Goal: Transaction & Acquisition: Obtain resource

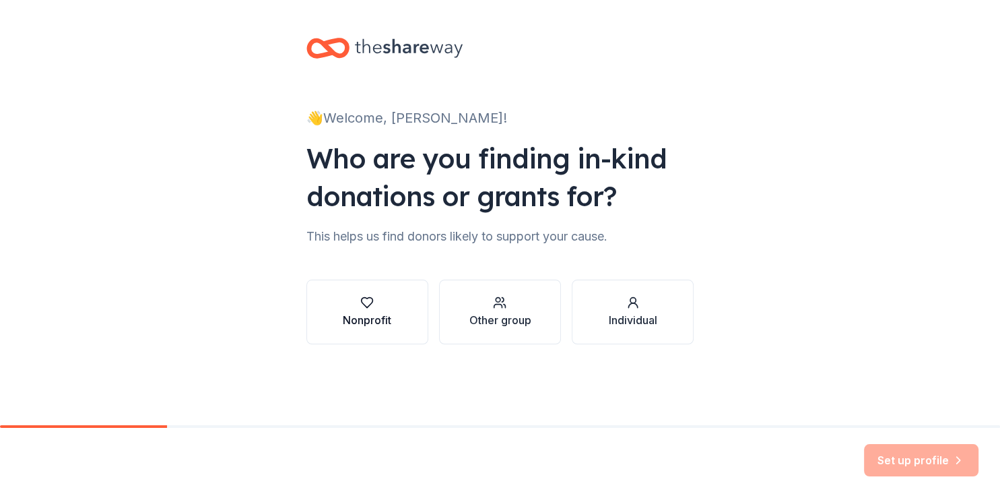
click at [401, 309] on button "Nonprofit" at bounding box center [367, 312] width 122 height 65
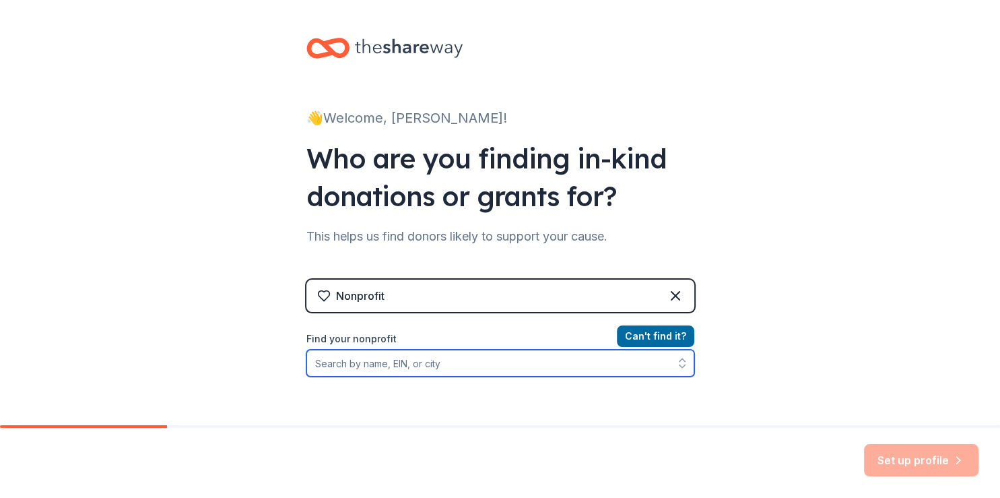
click at [413, 370] on input "Find your nonprofit" at bounding box center [500, 363] width 388 height 27
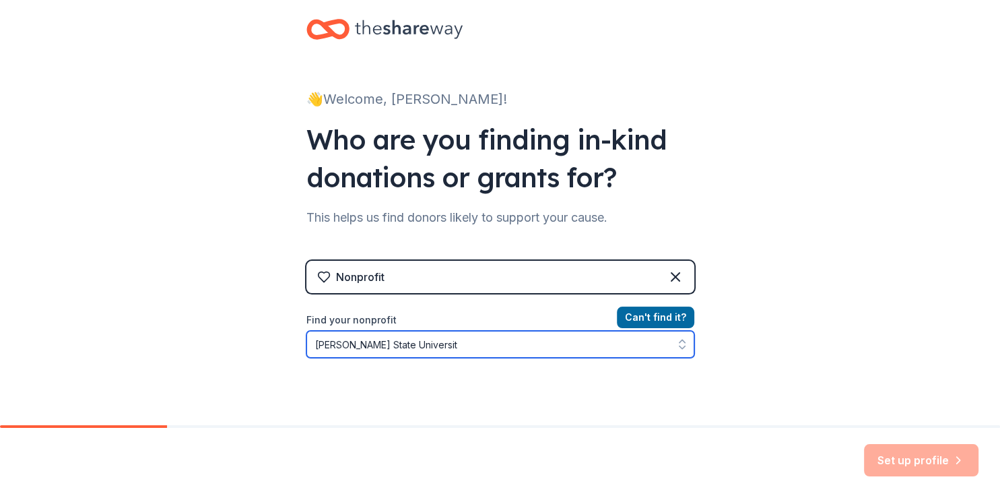
type input "Stephen F. Austin State University"
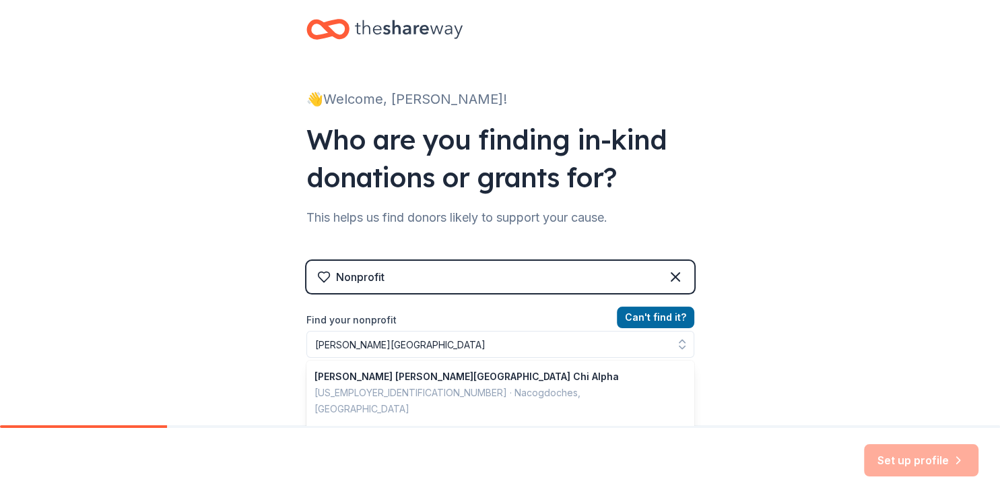
click at [851, 328] on div "👋 Welcome, Amie! Who are you finding in-kind donations or grants for? This help…" at bounding box center [500, 269] width 1000 height 576
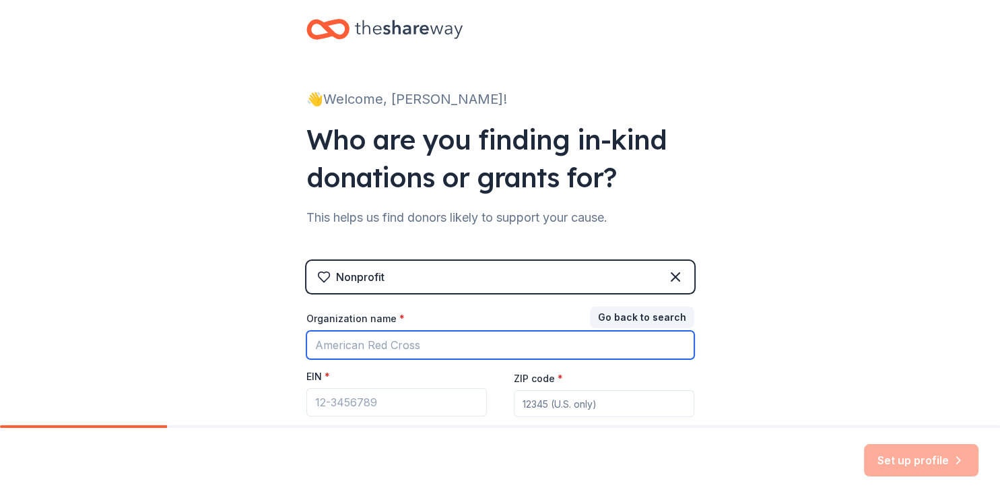
click at [511, 341] on input "Organization name *" at bounding box center [500, 345] width 388 height 28
type input "Stephen F Austin State University"
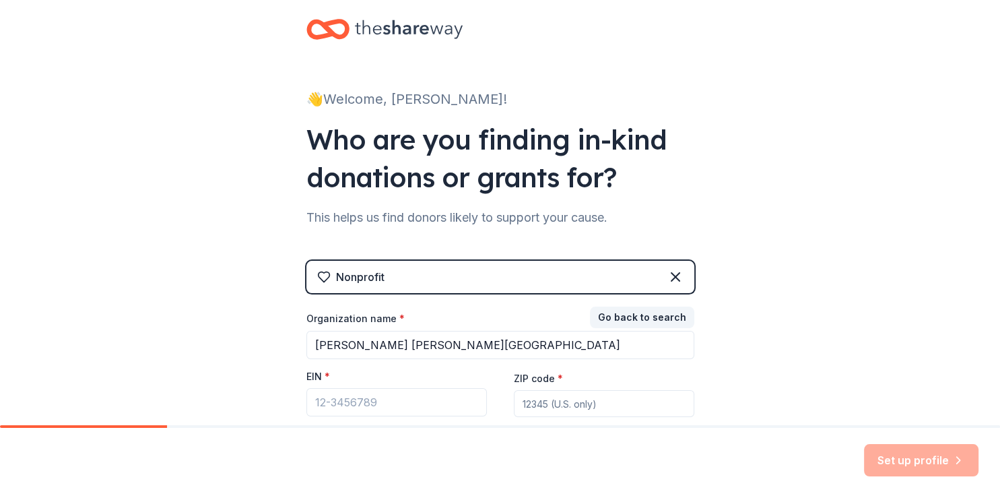
click at [793, 371] on div "👋 Welcome, Amie! Who are you finding in-kind donations or grants for? This help…" at bounding box center [500, 258] width 1000 height 554
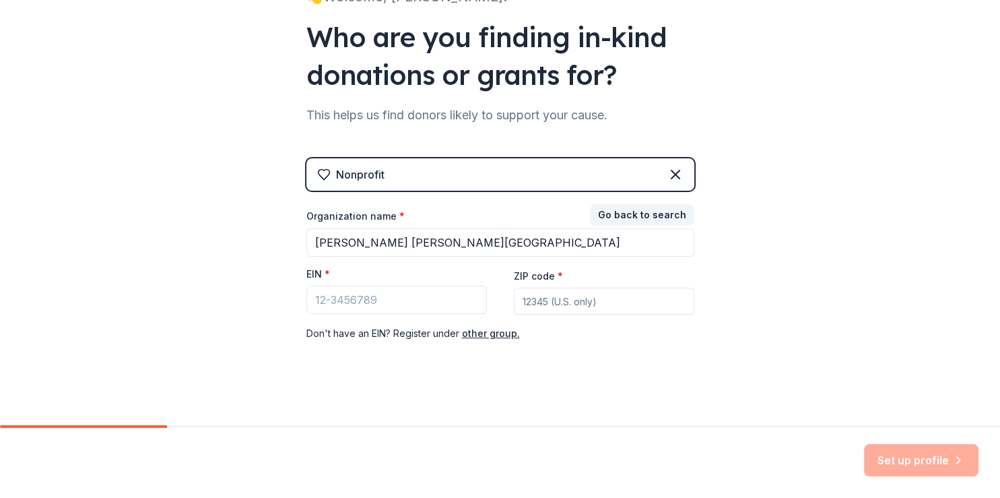
scroll to position [129, 0]
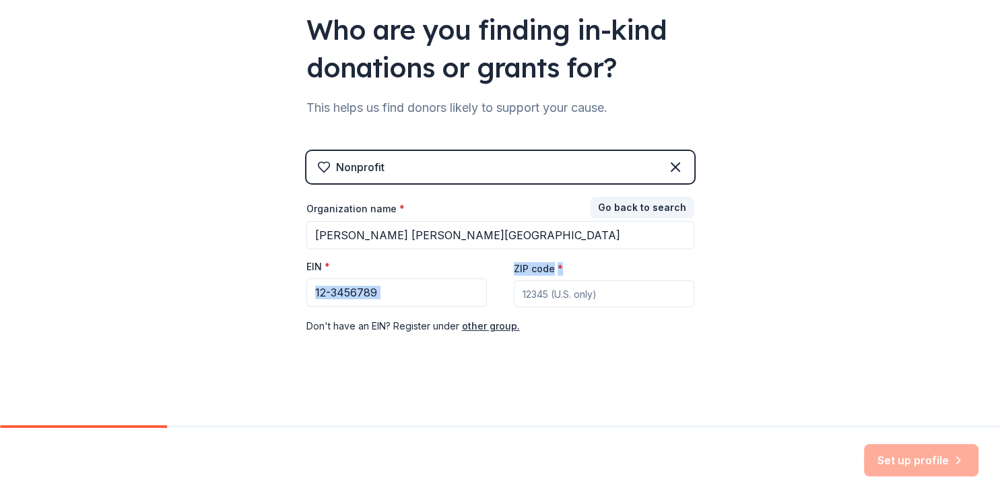
drag, startPoint x: 793, startPoint y: 371, endPoint x: 383, endPoint y: 292, distance: 417.0
click at [383, 292] on div "👋 Welcome, Amie! Who are you finding in-kind donations or grants for? This help…" at bounding box center [500, 148] width 1000 height 554
click at [178, 383] on div "👋 Welcome, Amie! Who are you finding in-kind donations or grants for? This help…" at bounding box center [500, 148] width 1000 height 554
click at [372, 296] on input "EIN *" at bounding box center [396, 292] width 180 height 28
click at [372, 300] on input "75-6002" at bounding box center [396, 292] width 180 height 28
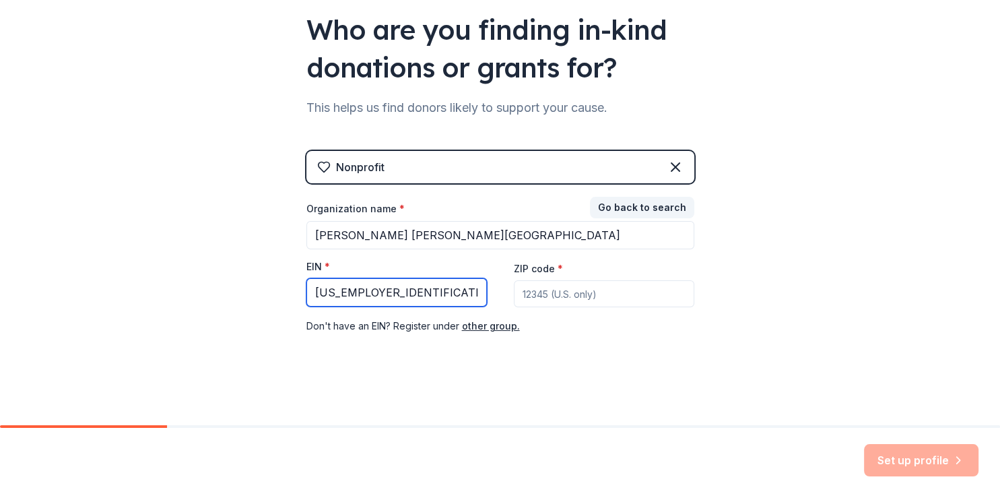
type input "75-6002514"
click at [525, 284] on input "ZIP code *" at bounding box center [604, 293] width 180 height 27
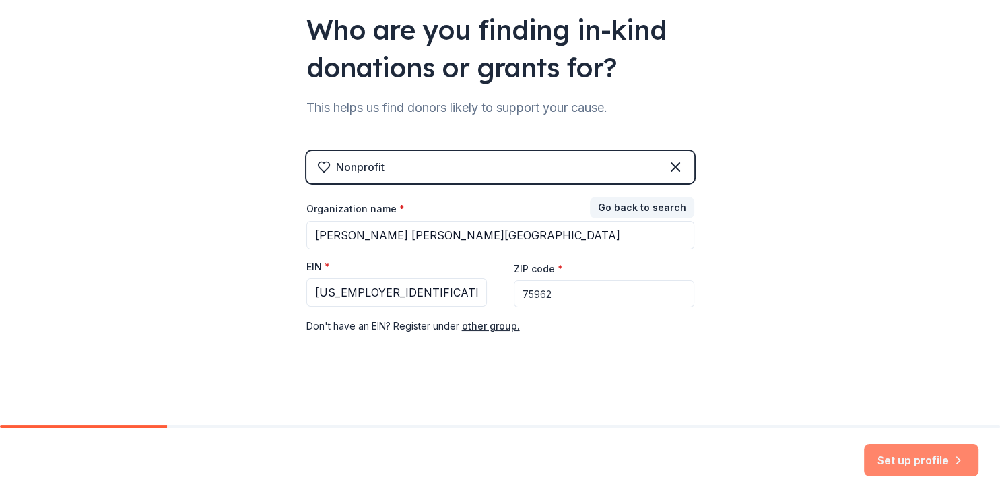
type input "75962"
click at [937, 457] on button "Set up profile" at bounding box center [921, 460] width 114 height 32
click at [937, 457] on div "Set up profile" at bounding box center [921, 460] width 114 height 32
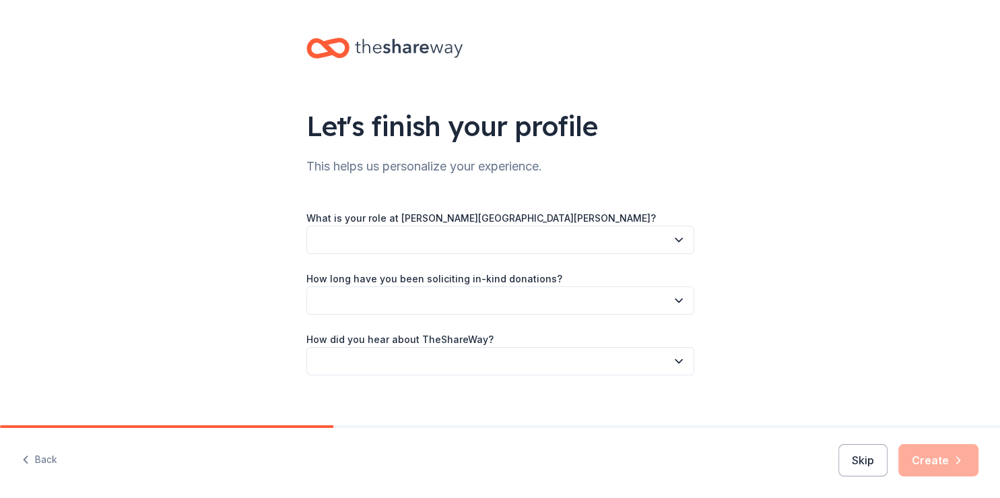
click at [528, 244] on button "button" at bounding box center [500, 240] width 388 height 28
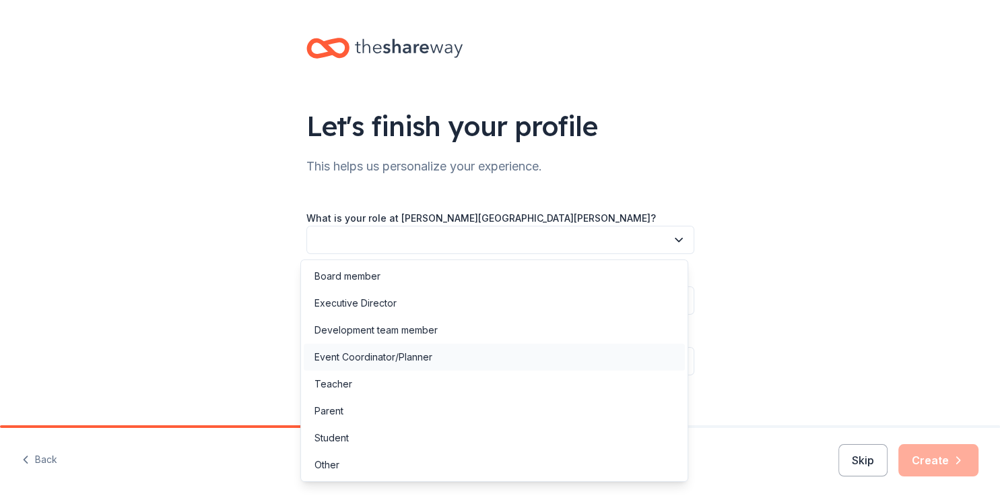
click at [465, 354] on div "Event Coordinator/Planner" at bounding box center [494, 356] width 381 height 27
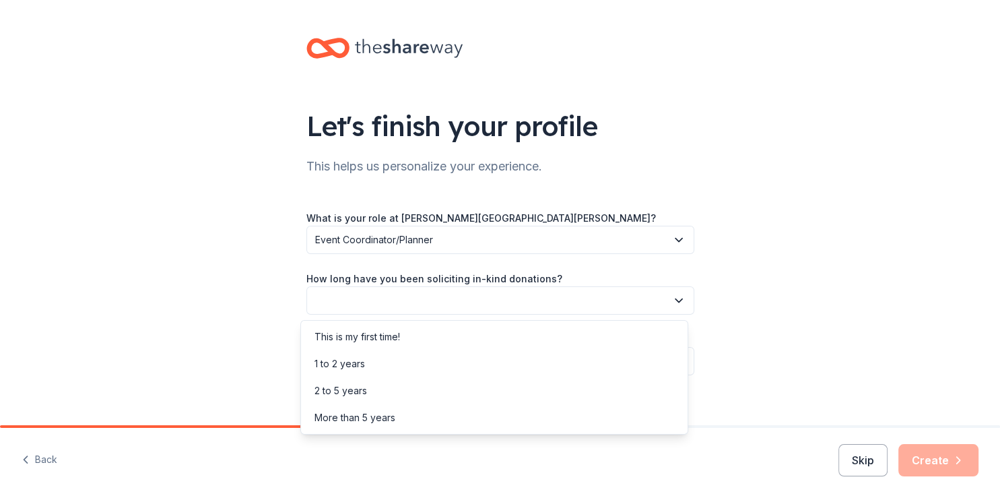
click at [504, 298] on button "button" at bounding box center [500, 300] width 388 height 28
click at [467, 345] on div "This is my first time!" at bounding box center [494, 336] width 381 height 27
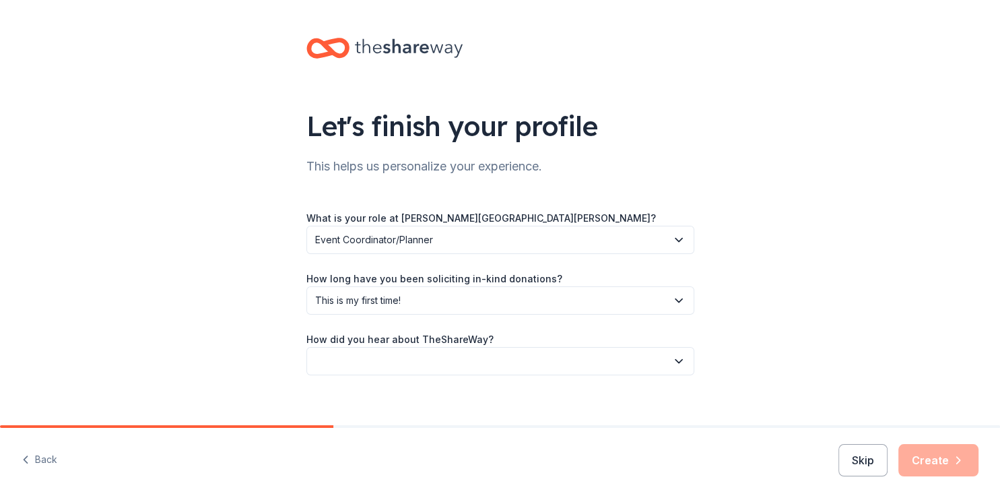
click at [470, 362] on button "button" at bounding box center [500, 361] width 388 height 28
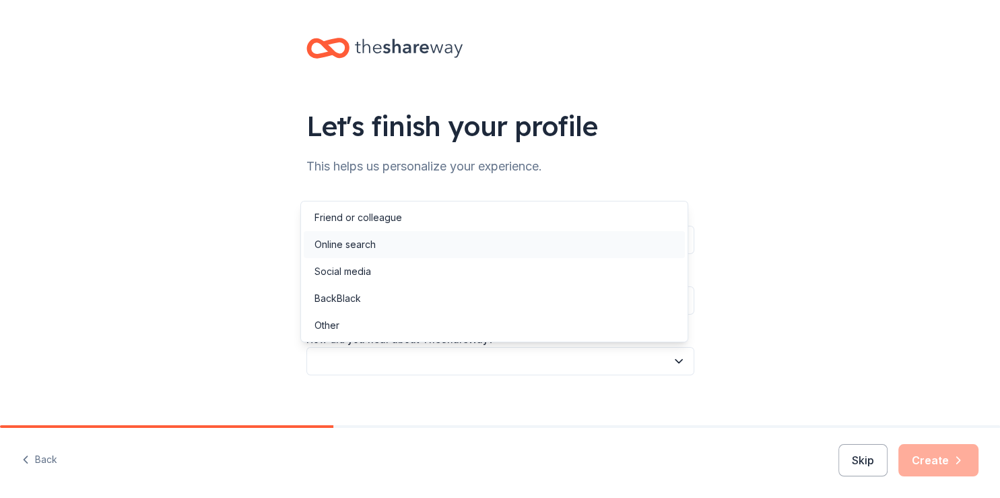
click at [450, 238] on div "Online search" at bounding box center [494, 244] width 381 height 27
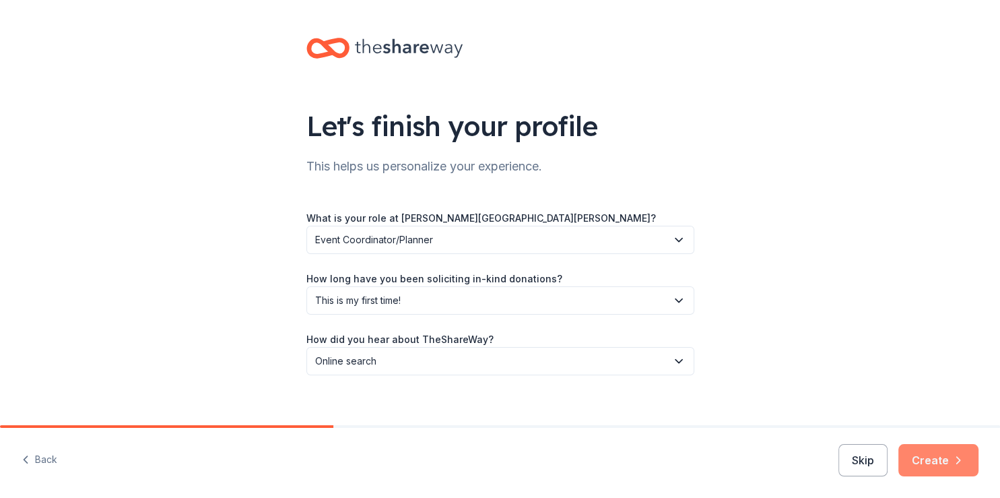
click at [938, 455] on button "Create" at bounding box center [938, 460] width 80 height 32
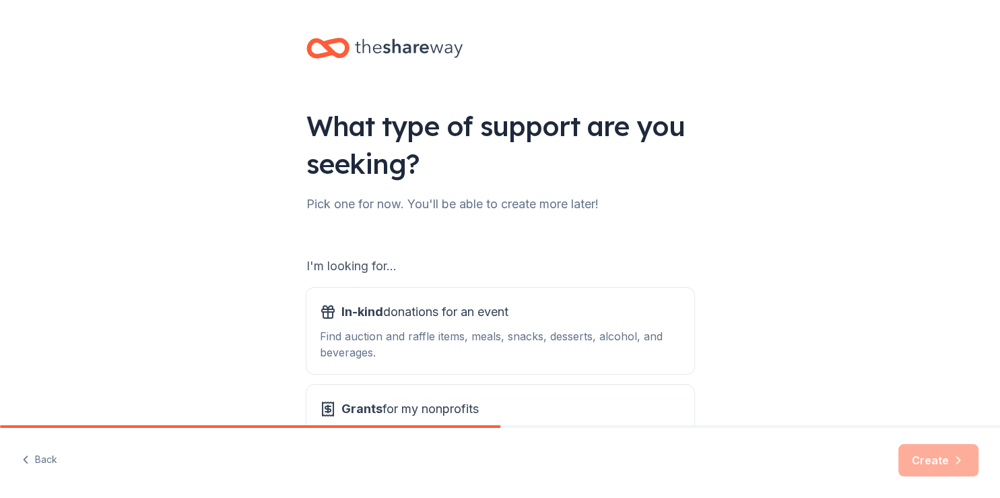
click at [795, 224] on div "What type of support are you seeking? Pick one for now. You'll be able to creat…" at bounding box center [500, 272] width 1000 height 544
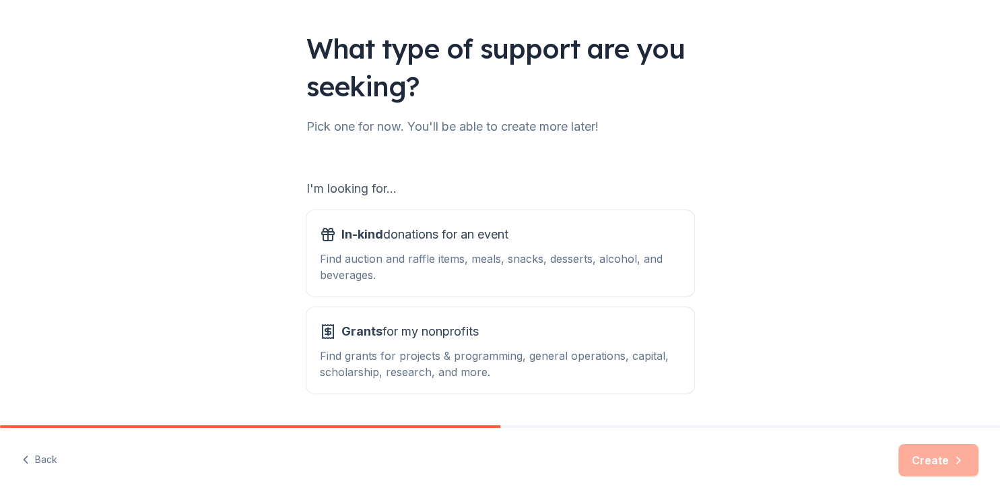
scroll to position [116, 0]
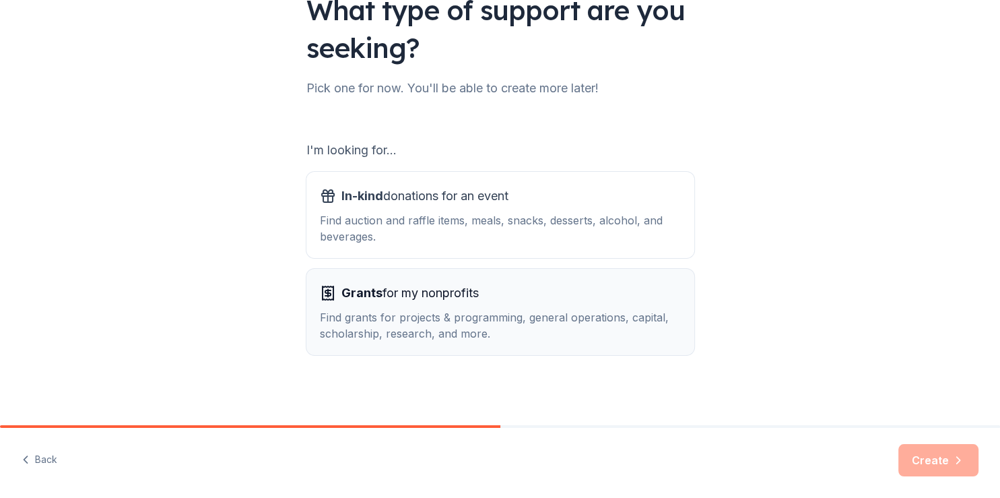
click at [530, 292] on div "Grants for my nonprofits" at bounding box center [500, 293] width 361 height 22
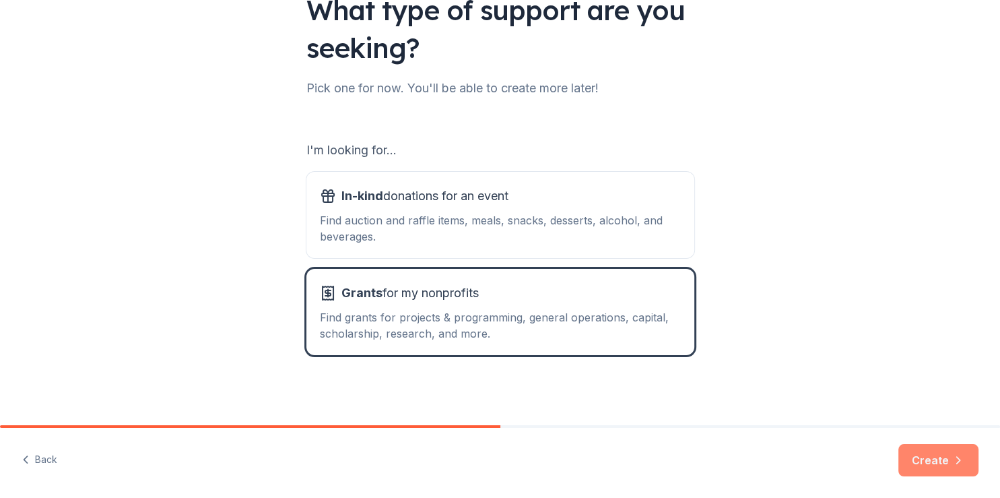
click at [950, 461] on button "Create" at bounding box center [938, 460] width 80 height 32
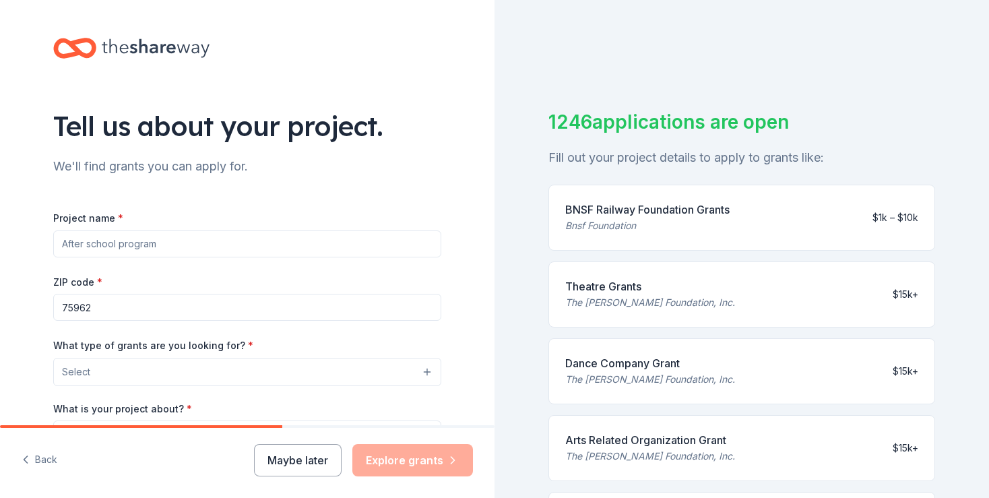
click at [307, 238] on input "Project name *" at bounding box center [247, 243] width 388 height 27
type input "SFA Giving DAy"
click at [320, 379] on button "Select" at bounding box center [247, 372] width 388 height 28
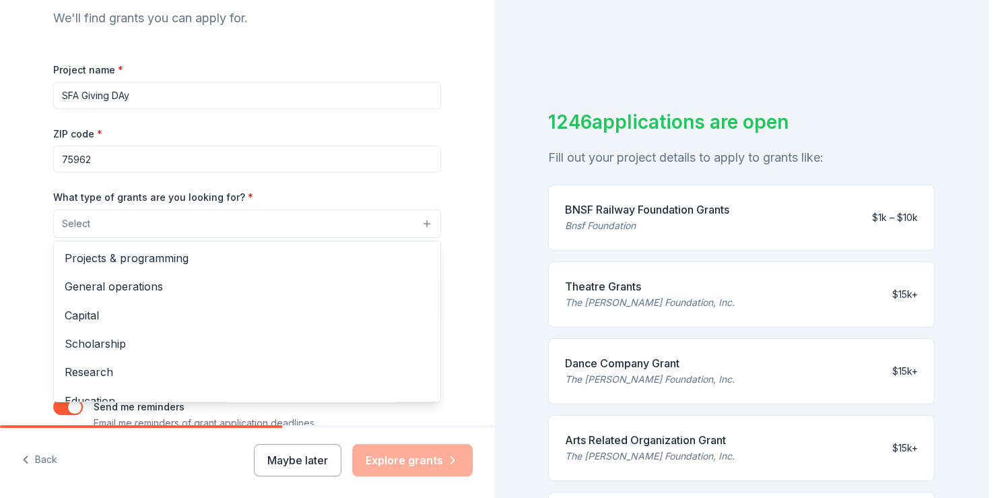
scroll to position [161, 0]
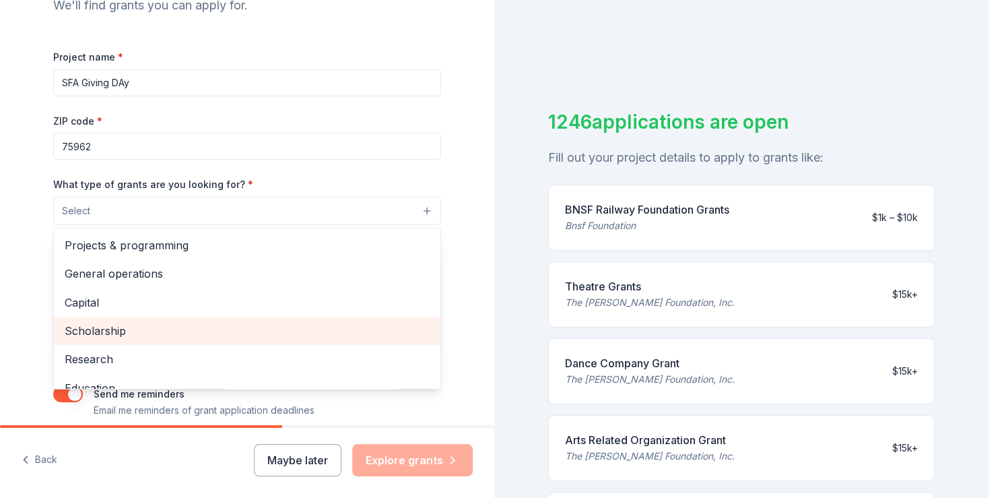
click at [117, 330] on span "Scholarship" at bounding box center [247, 331] width 365 height 18
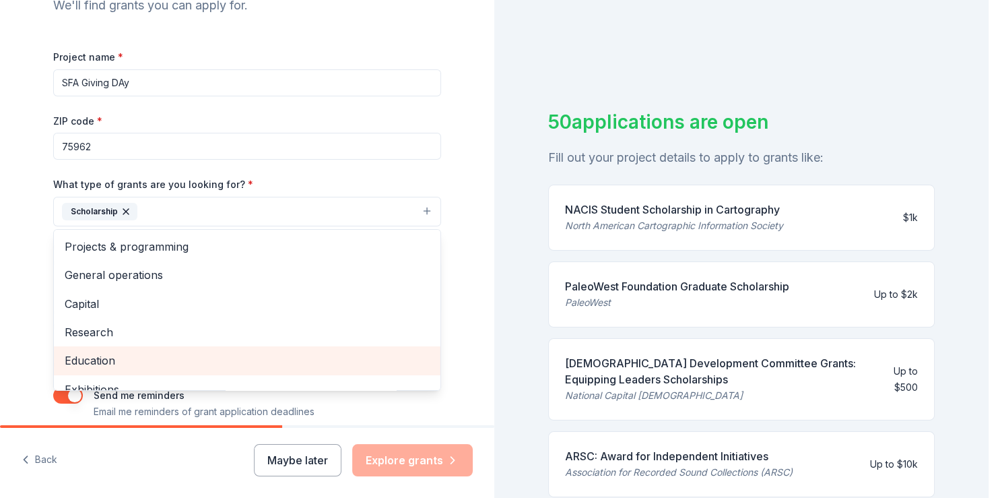
scroll to position [160, 0]
click at [129, 358] on span "Education" at bounding box center [247, 361] width 365 height 18
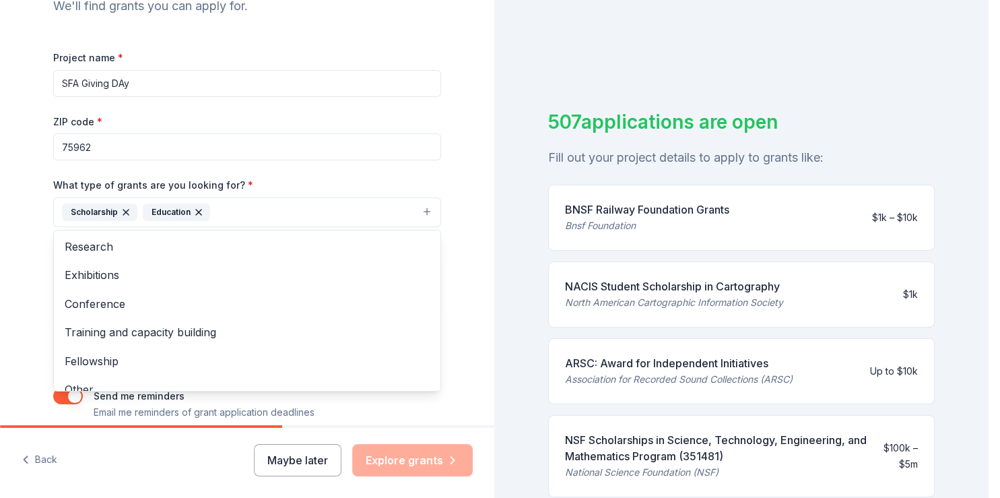
scroll to position [102, 0]
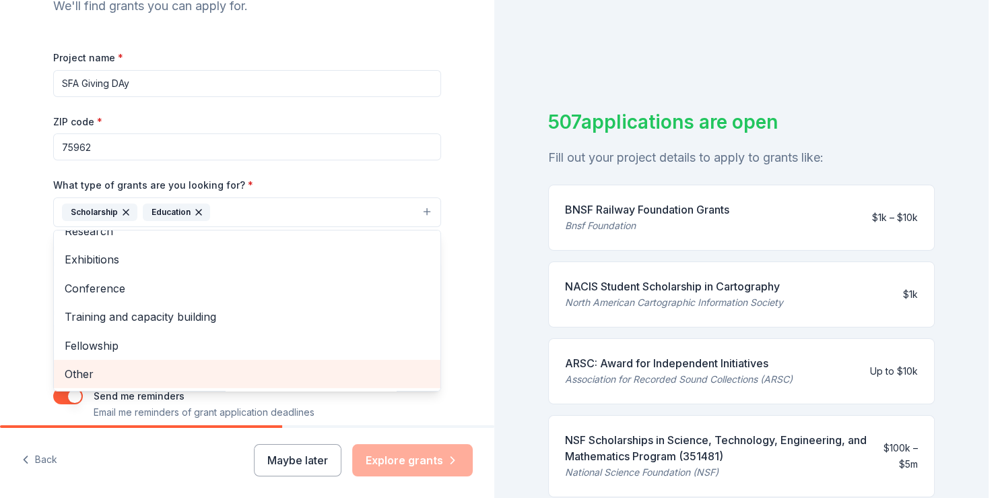
click at [182, 366] on span "Other" at bounding box center [247, 374] width 365 height 18
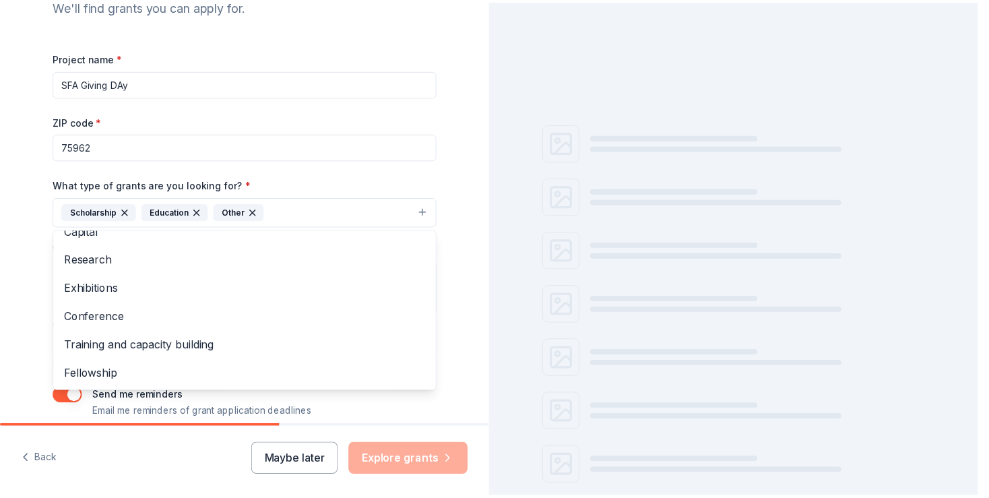
scroll to position [73, 0]
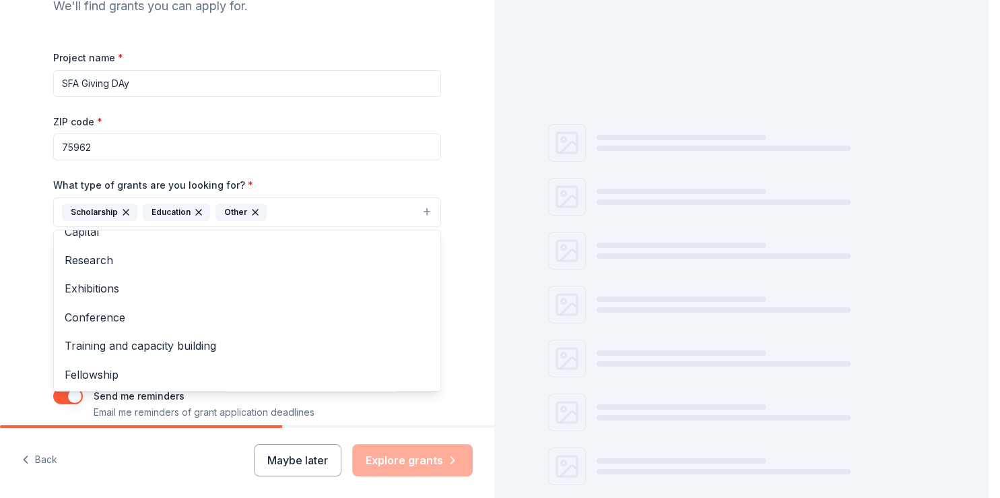
click at [465, 230] on div "Tell us about your project. We'll find grants you can apply for. Project name *…" at bounding box center [247, 162] width 494 height 645
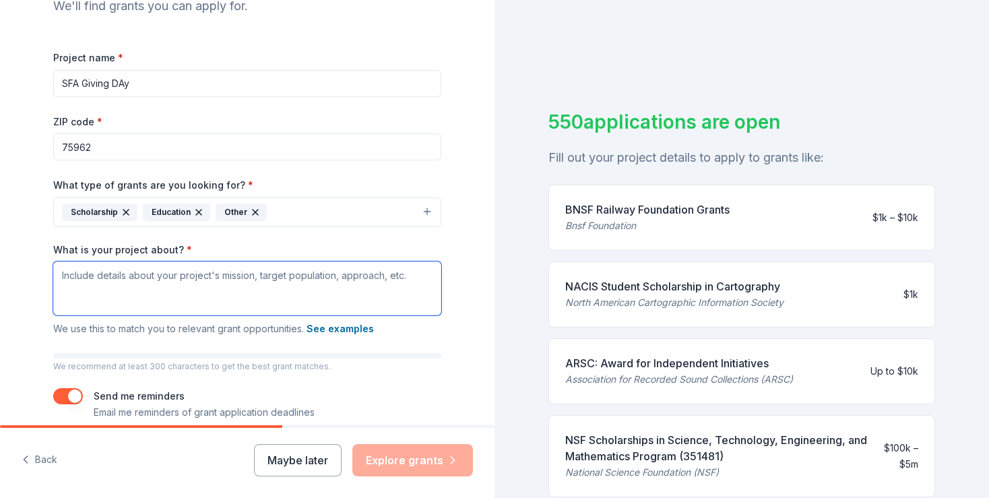
click at [164, 284] on textarea "What is your project about? *" at bounding box center [247, 288] width 388 height 54
click at [160, 284] on textarea "What is your project about? *" at bounding box center [247, 288] width 388 height 54
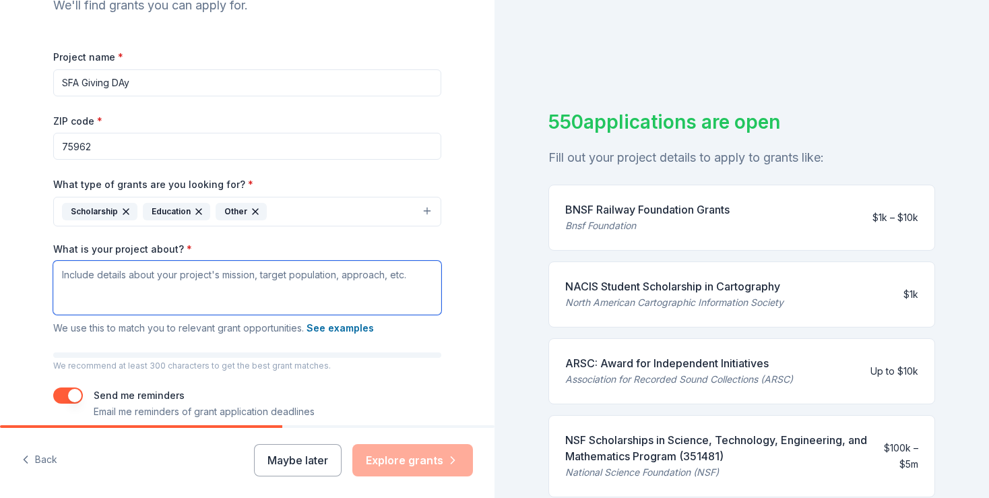
click at [160, 284] on textarea "What is your project about? *" at bounding box center [247, 288] width 388 height 54
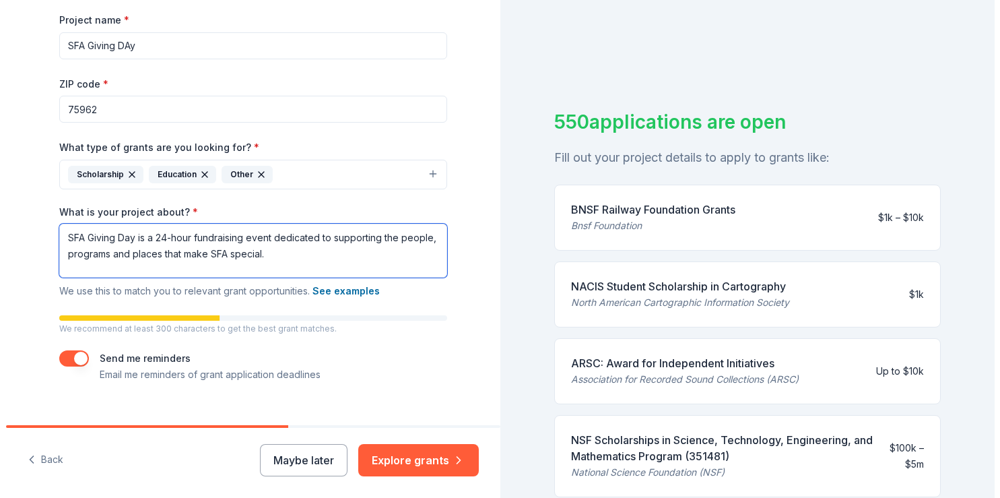
scroll to position [219, 0]
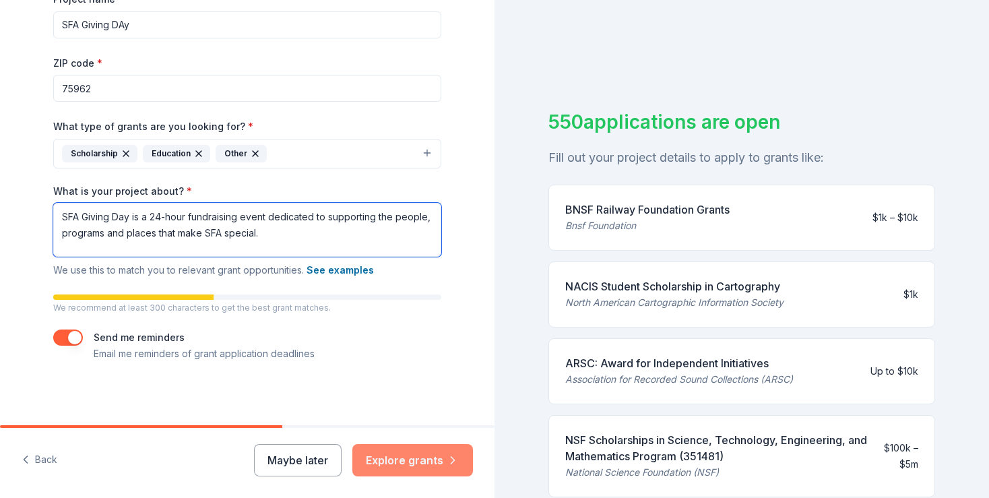
type textarea "SFA Giving Day is a 24-hour fundraising event dedicated to supporting the peopl…"
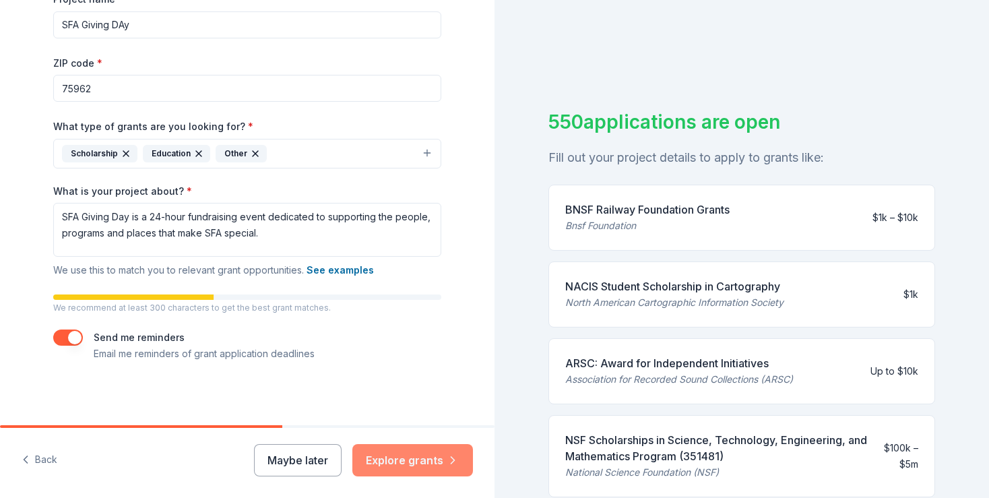
click at [403, 459] on button "Explore grants" at bounding box center [412, 460] width 121 height 32
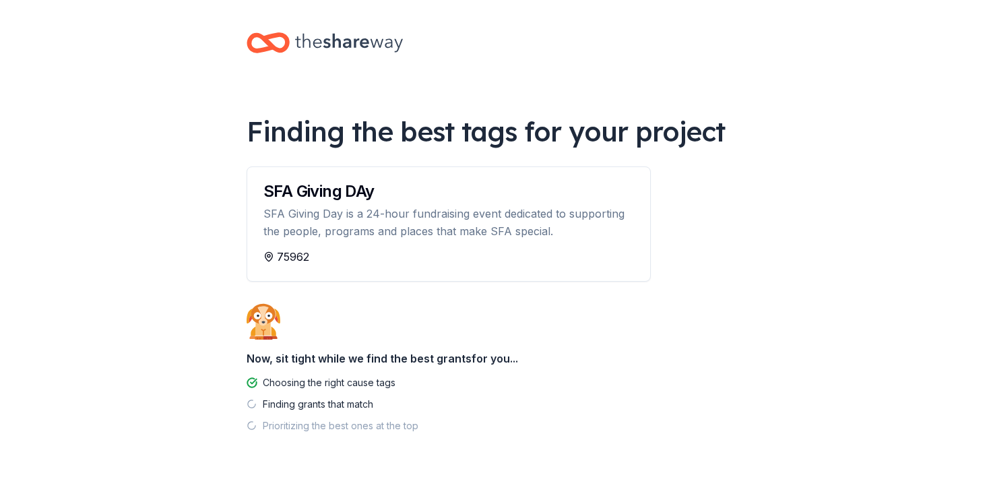
click at [669, 296] on div "Finding the best tags for your project SFA Giving DAy SFA Giving Day is a 24-ho…" at bounding box center [494, 261] width 539 height 523
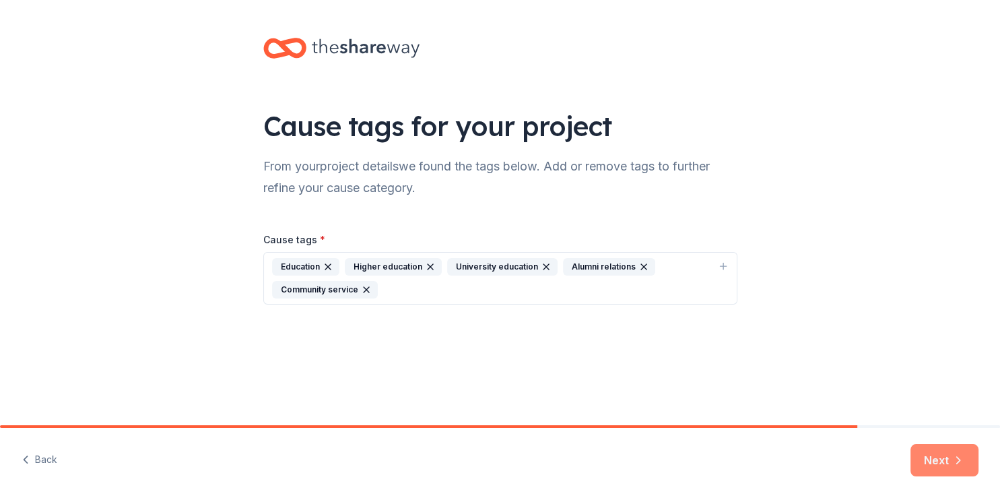
click at [952, 455] on icon "button" at bounding box center [958, 459] width 13 height 13
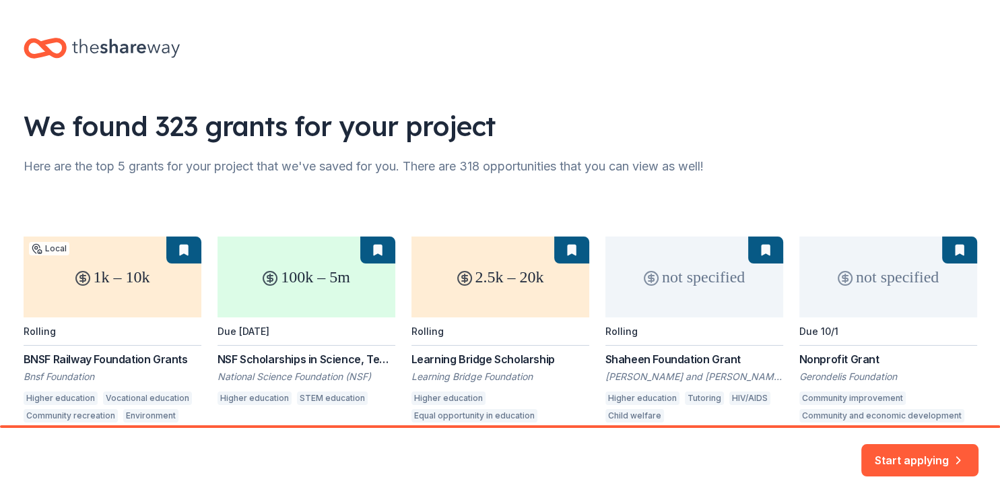
click at [791, 134] on div "We found 323 grants for your project" at bounding box center [501, 126] width 954 height 38
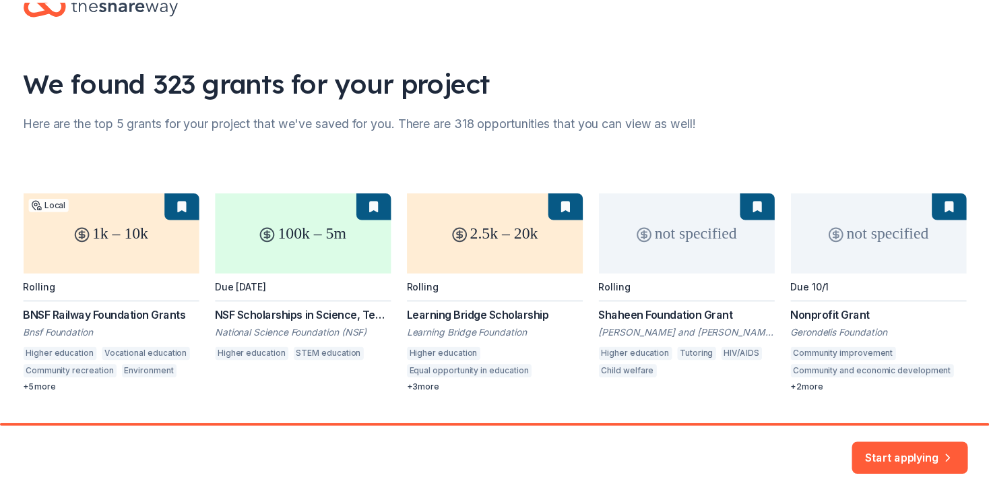
scroll to position [76, 0]
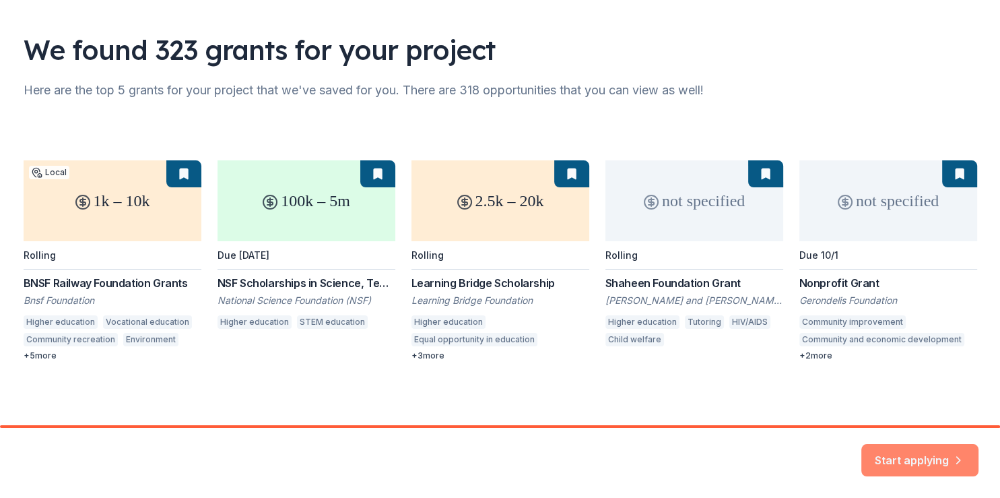
click at [914, 451] on button "Start applying" at bounding box center [919, 452] width 117 height 32
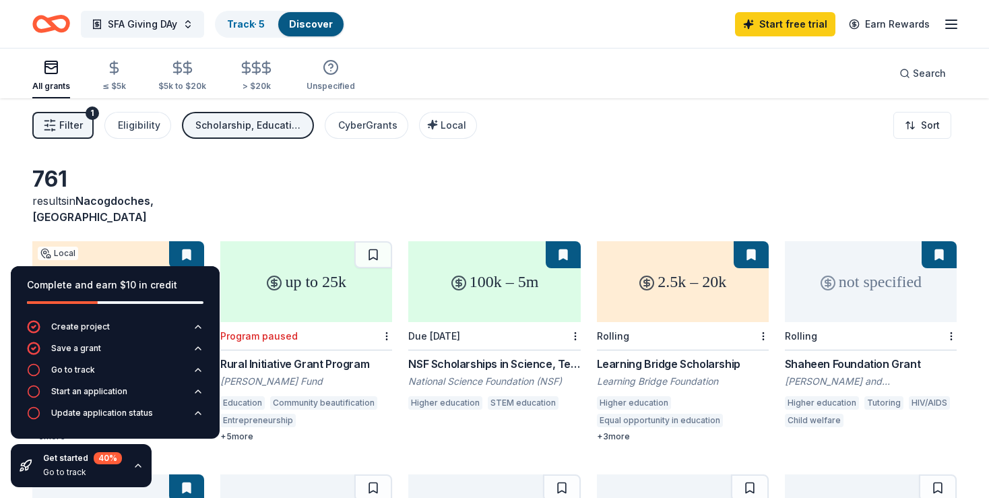
click at [763, 188] on div "761 results in Nacogdoches, TX" at bounding box center [494, 195] width 924 height 59
click at [564, 163] on div "761 results in Nacogdoches, TX 1k – 10k Local Rolling BNSF Railway Foundation G…" at bounding box center [494, 440] width 989 height 684
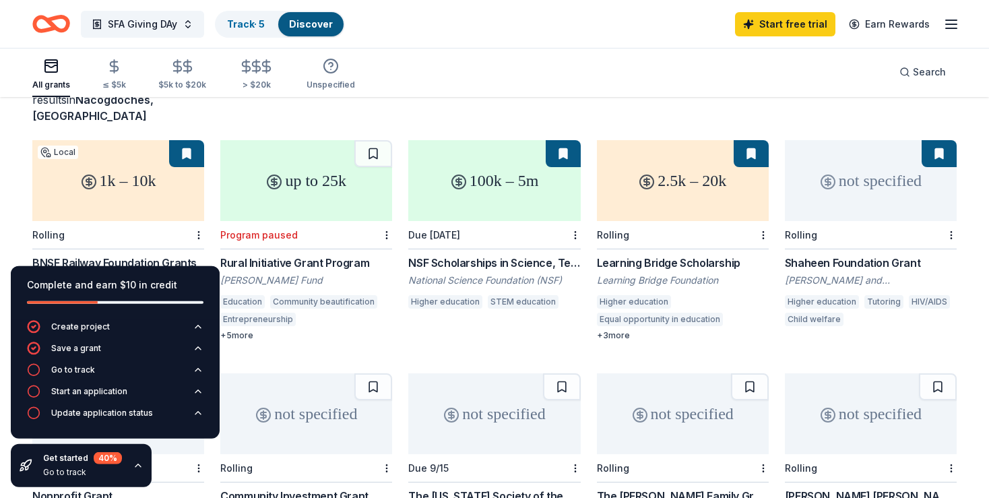
scroll to position [106, 0]
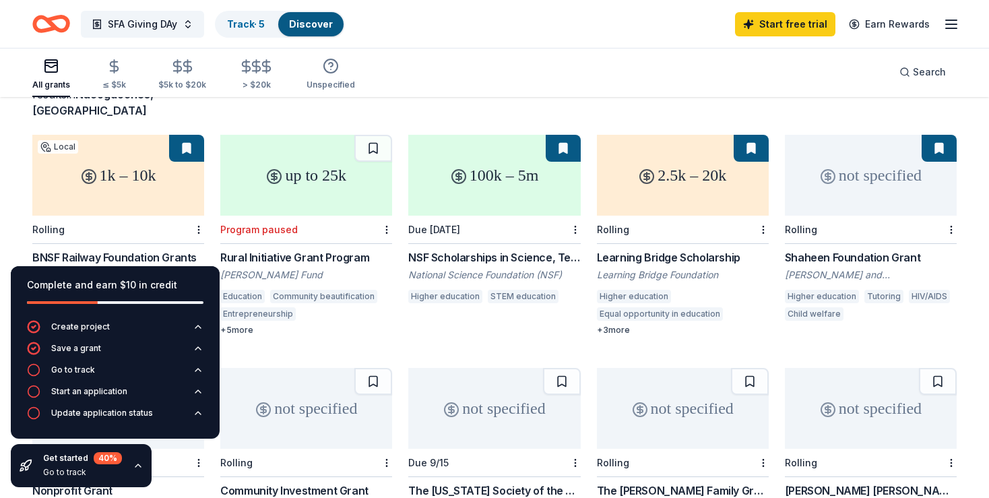
click at [181, 284] on div "Complete and earn $10 in credit" at bounding box center [115, 285] width 176 height 16
click at [136, 471] on div "Get started 40 % Go to track" at bounding box center [81, 465] width 141 height 43
click at [137, 466] on icon "button" at bounding box center [138, 465] width 11 height 11
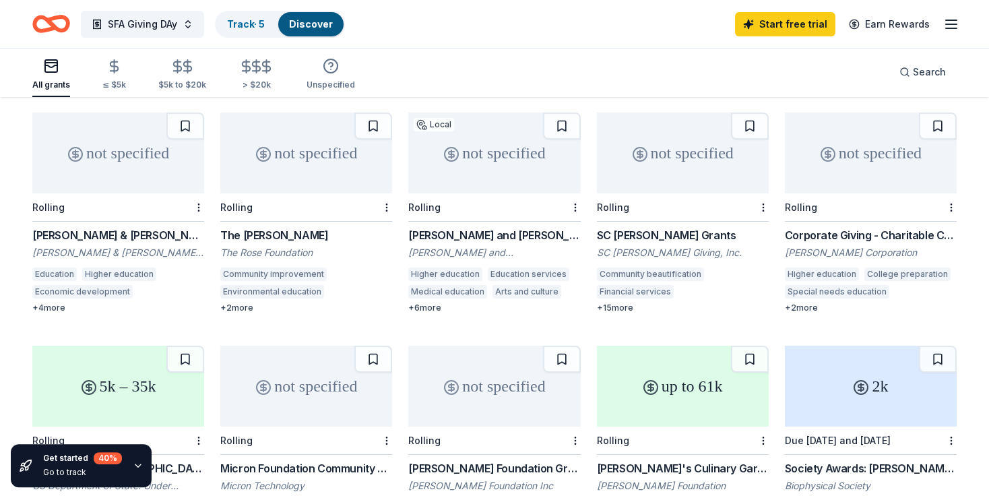
scroll to position [610, 0]
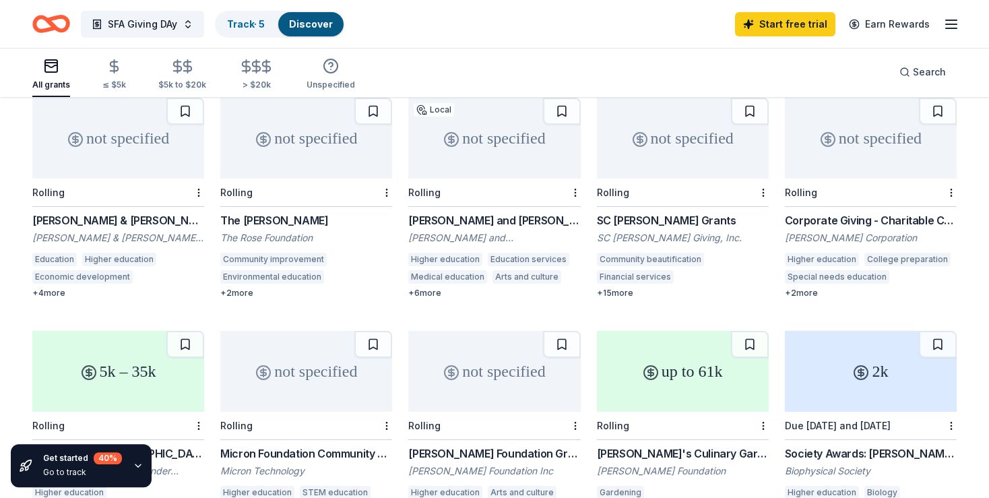
click at [645, 212] on div "SC [PERSON_NAME] Grants" at bounding box center [683, 220] width 172 height 16
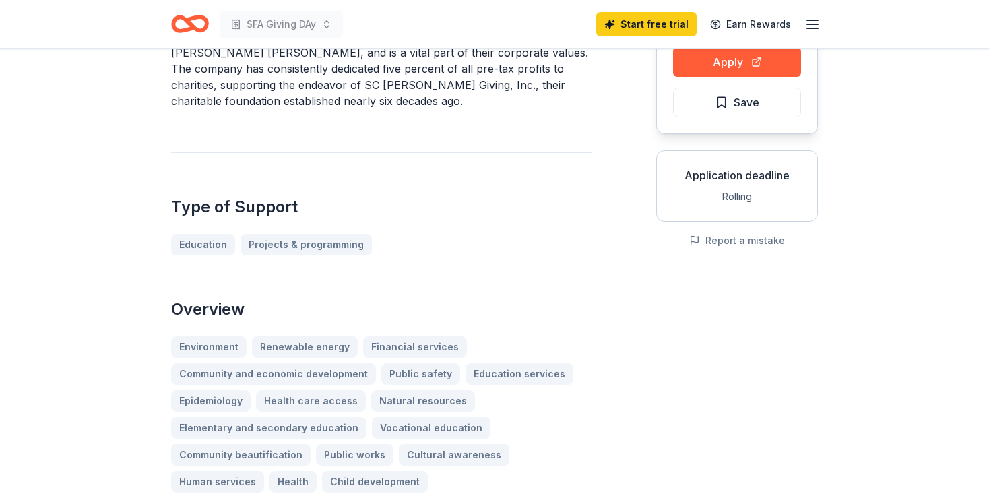
scroll to position [35, 0]
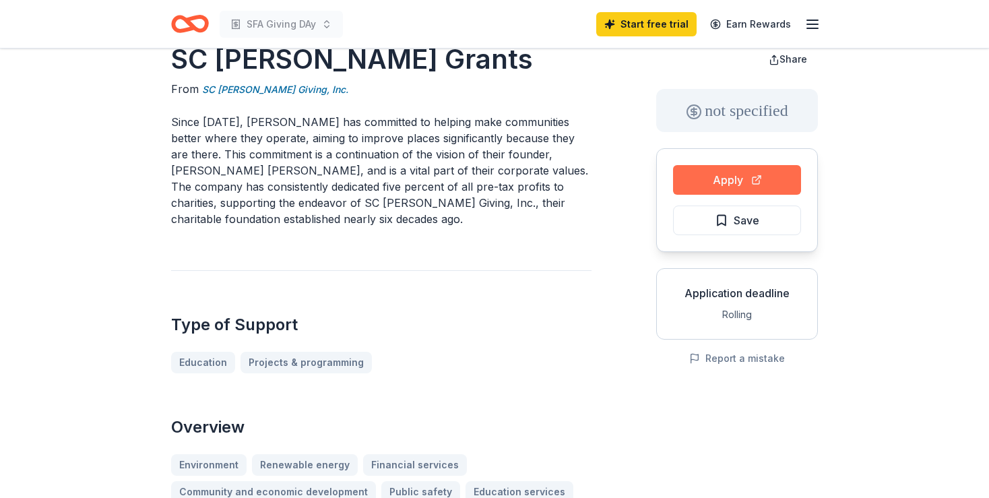
click at [757, 186] on button "Apply" at bounding box center [737, 180] width 128 height 30
